Goal: Task Accomplishment & Management: Use online tool/utility

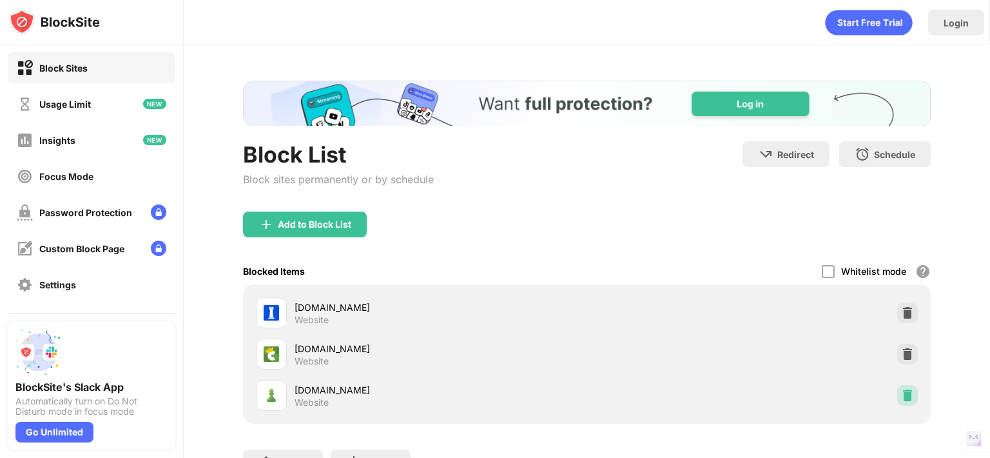
click at [901, 392] on img at bounding box center [907, 395] width 13 height 13
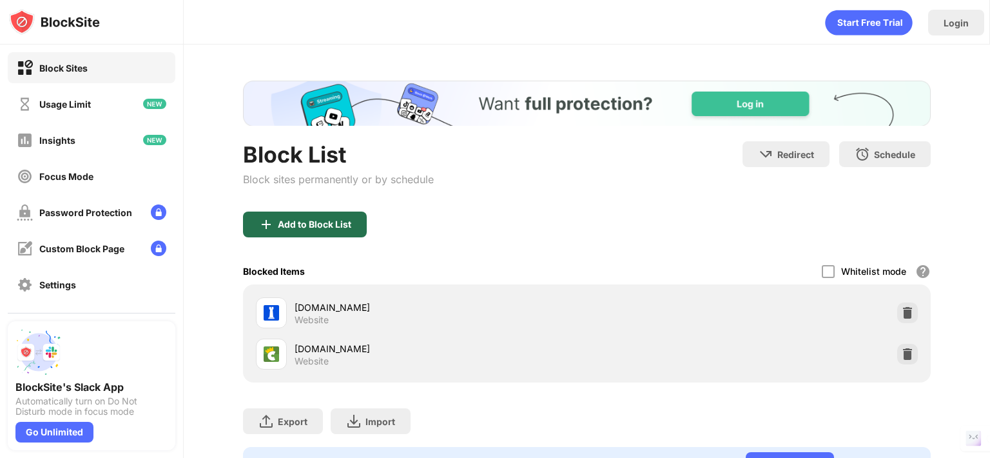
click at [307, 221] on div "Add to Block List" at bounding box center [314, 224] width 73 height 10
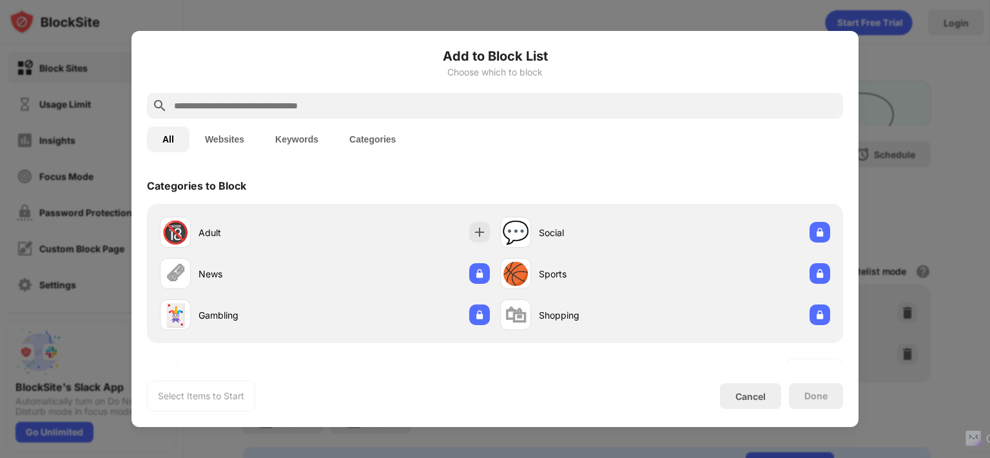
click at [279, 104] on input "text" at bounding box center [505, 105] width 665 height 15
click at [264, 101] on input "text" at bounding box center [505, 105] width 665 height 15
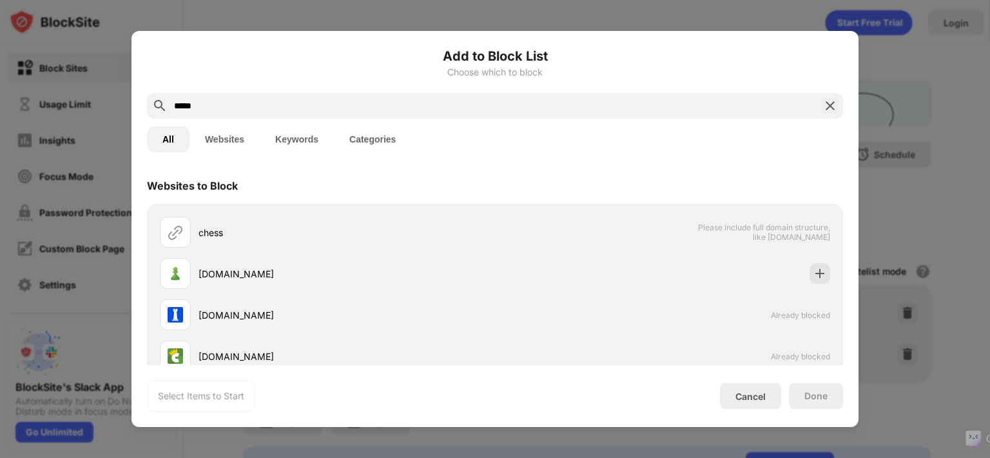
type input "*****"
click at [273, 282] on div "[DOMAIN_NAME]" at bounding box center [327, 273] width 335 height 31
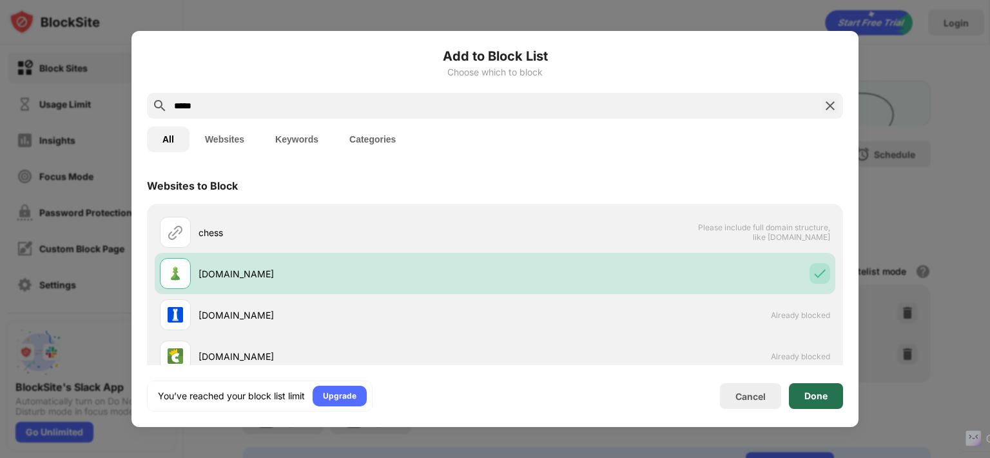
click at [807, 395] on div "Done" at bounding box center [815, 396] width 23 height 10
